Goal: Information Seeking & Learning: Learn about a topic

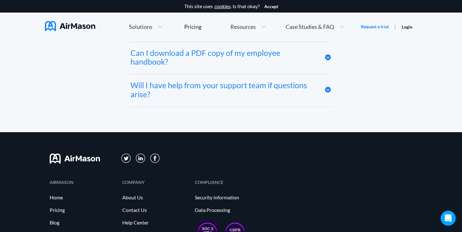
scroll to position [3489, 0]
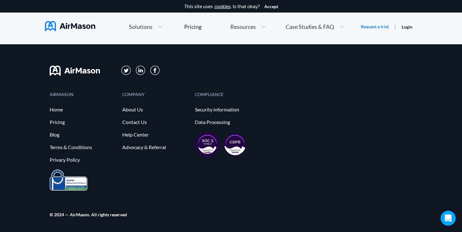
click at [205, 143] on img at bounding box center [207, 144] width 25 height 25
click at [231, 144] on img at bounding box center [235, 144] width 23 height 23
click at [210, 122] on link "Data Processing" at bounding box center [228, 122] width 66 height 6
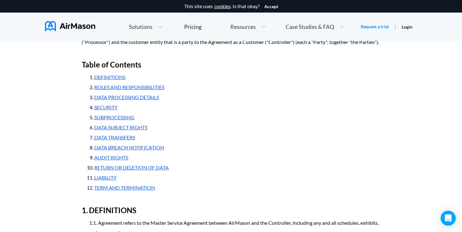
scroll to position [85, 0]
click at [112, 110] on link "SECURITY" at bounding box center [105, 107] width 23 height 6
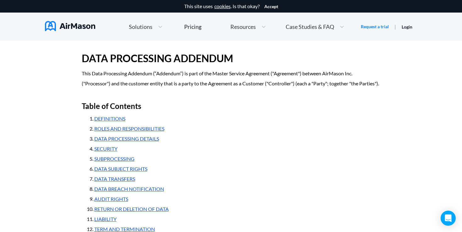
click at [113, 162] on link "SUBPROCESSING" at bounding box center [114, 159] width 40 height 6
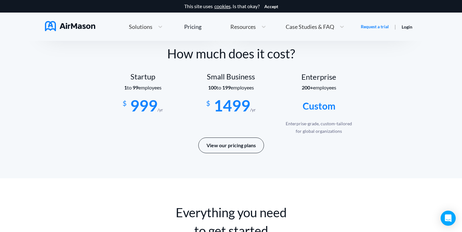
scroll to position [3489, 0]
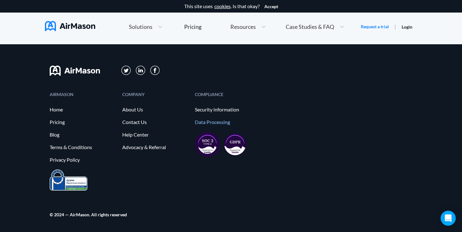
click at [211, 121] on link "Data Processing" at bounding box center [228, 122] width 66 height 6
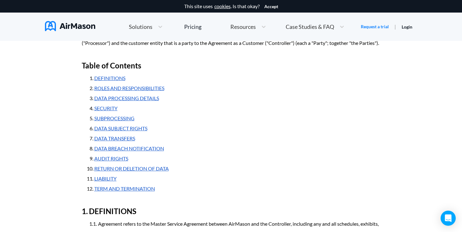
scroll to position [85, 0]
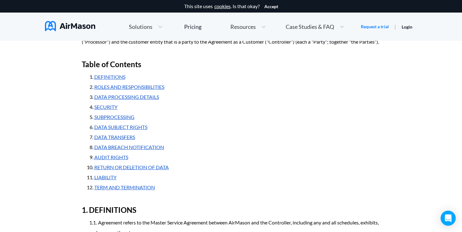
click at [132, 172] on li "RETURN OR DELETION OF DATA" at bounding box center [237, 167] width 286 height 10
click at [132, 170] on link "RETURN OR DELETION OF DATA" at bounding box center [131, 167] width 74 height 6
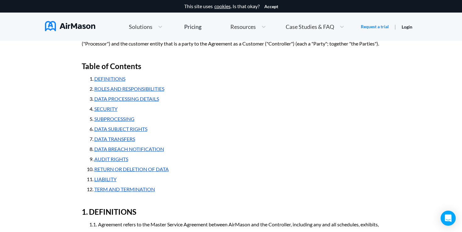
scroll to position [84, 0]
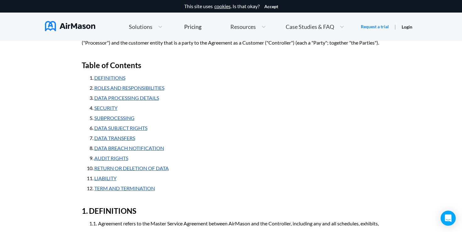
click at [119, 141] on link "DATA TRANSFERS" at bounding box center [114, 138] width 41 height 6
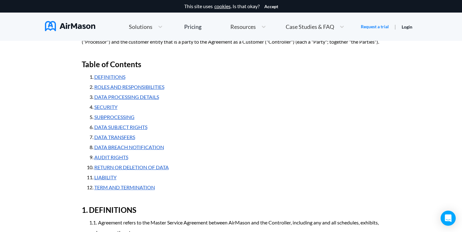
click at [117, 140] on link "DATA TRANSFERS" at bounding box center [114, 137] width 41 height 6
